Goal: Task Accomplishment & Management: Use online tool/utility

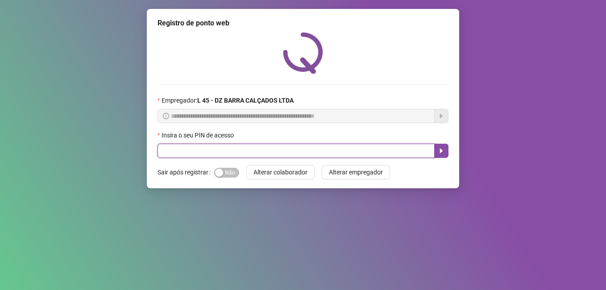
click at [197, 157] on input "text" at bounding box center [296, 151] width 277 height 14
type input "*****"
click at [443, 152] on icon "caret-right" at bounding box center [441, 150] width 7 height 7
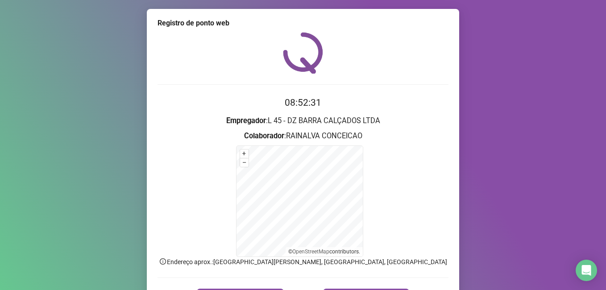
scroll to position [45, 0]
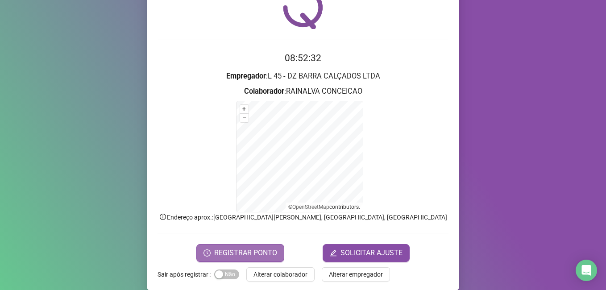
click at [231, 252] on span "REGISTRAR PONTO" at bounding box center [245, 253] width 63 height 11
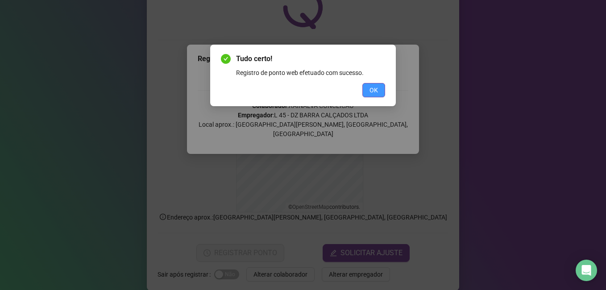
click at [369, 84] on button "OK" at bounding box center [373, 90] width 23 height 14
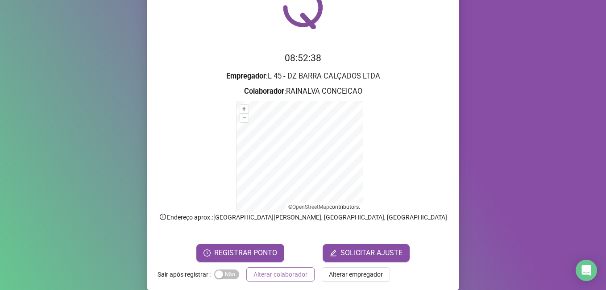
click at [273, 279] on span "Alterar colaborador" at bounding box center [281, 275] width 54 height 10
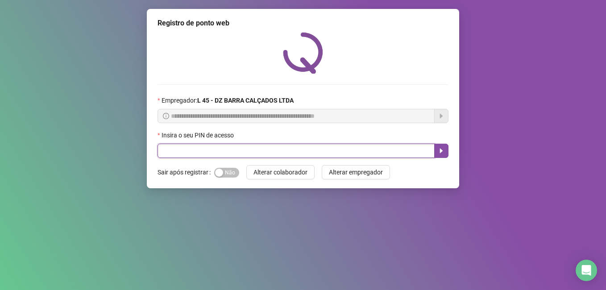
drag, startPoint x: 170, startPoint y: 154, endPoint x: 178, endPoint y: 154, distance: 8.0
click at [171, 154] on input "text" at bounding box center [296, 151] width 277 height 14
type input "*****"
click at [441, 151] on icon "caret-right" at bounding box center [441, 151] width 3 height 5
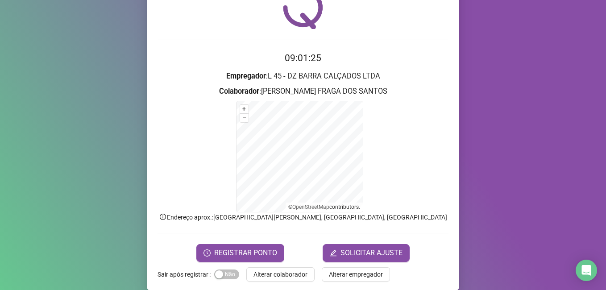
scroll to position [56, 0]
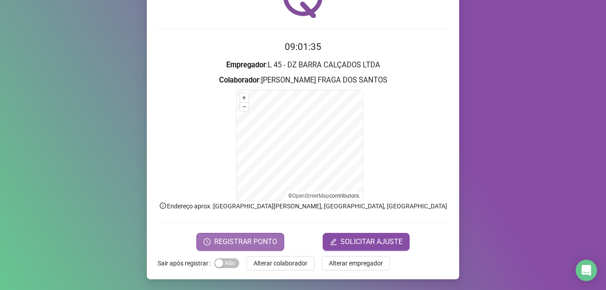
click at [243, 242] on span "REGISTRAR PONTO" at bounding box center [245, 242] width 63 height 11
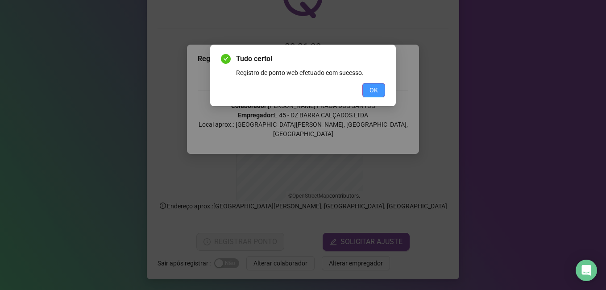
click at [375, 93] on span "OK" at bounding box center [374, 90] width 8 height 10
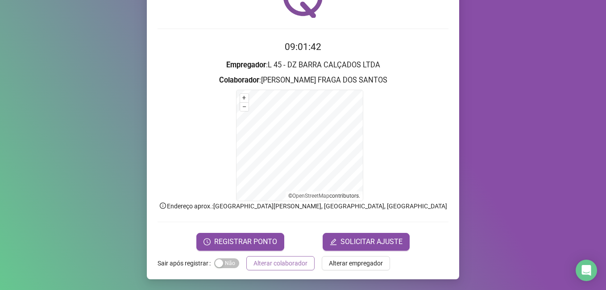
click at [271, 262] on span "Alterar colaborador" at bounding box center [281, 263] width 54 height 10
